Goal: Task Accomplishment & Management: Manage account settings

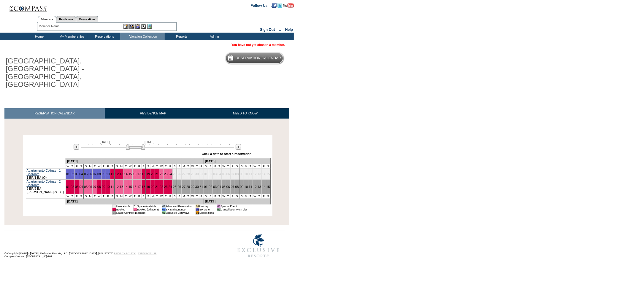
click at [106, 26] on input "text" at bounding box center [92, 27] width 61 height 6
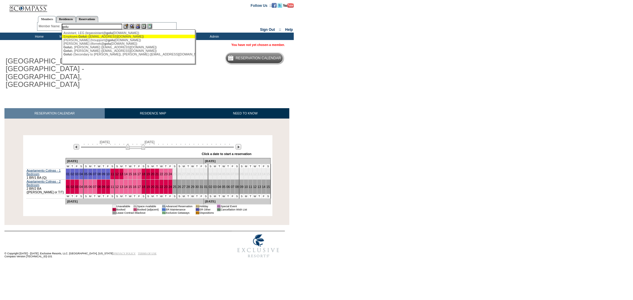
click at [92, 36] on div "Employee, Golu b ([EMAIL_ADDRESS][DOMAIN_NAME])" at bounding box center [129, 37] width 131 height 4
type input "Employee, [PERSON_NAME] ([EMAIL_ADDRESS][DOMAIN_NAME])"
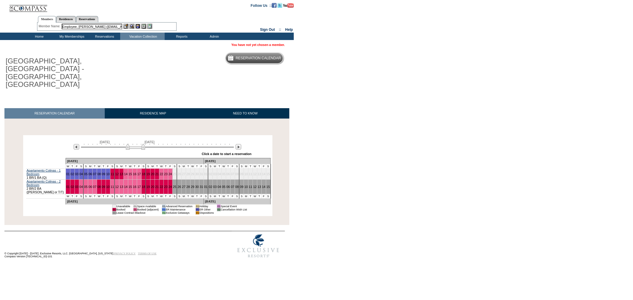
click at [137, 26] on img at bounding box center [137, 26] width 5 height 5
click at [132, 26] on img at bounding box center [131, 26] width 5 height 5
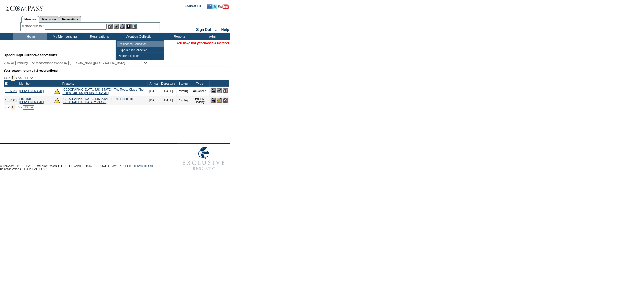
click at [130, 43] on td "Residence Collection" at bounding box center [140, 44] width 47 height 6
